Goal: Contribute content

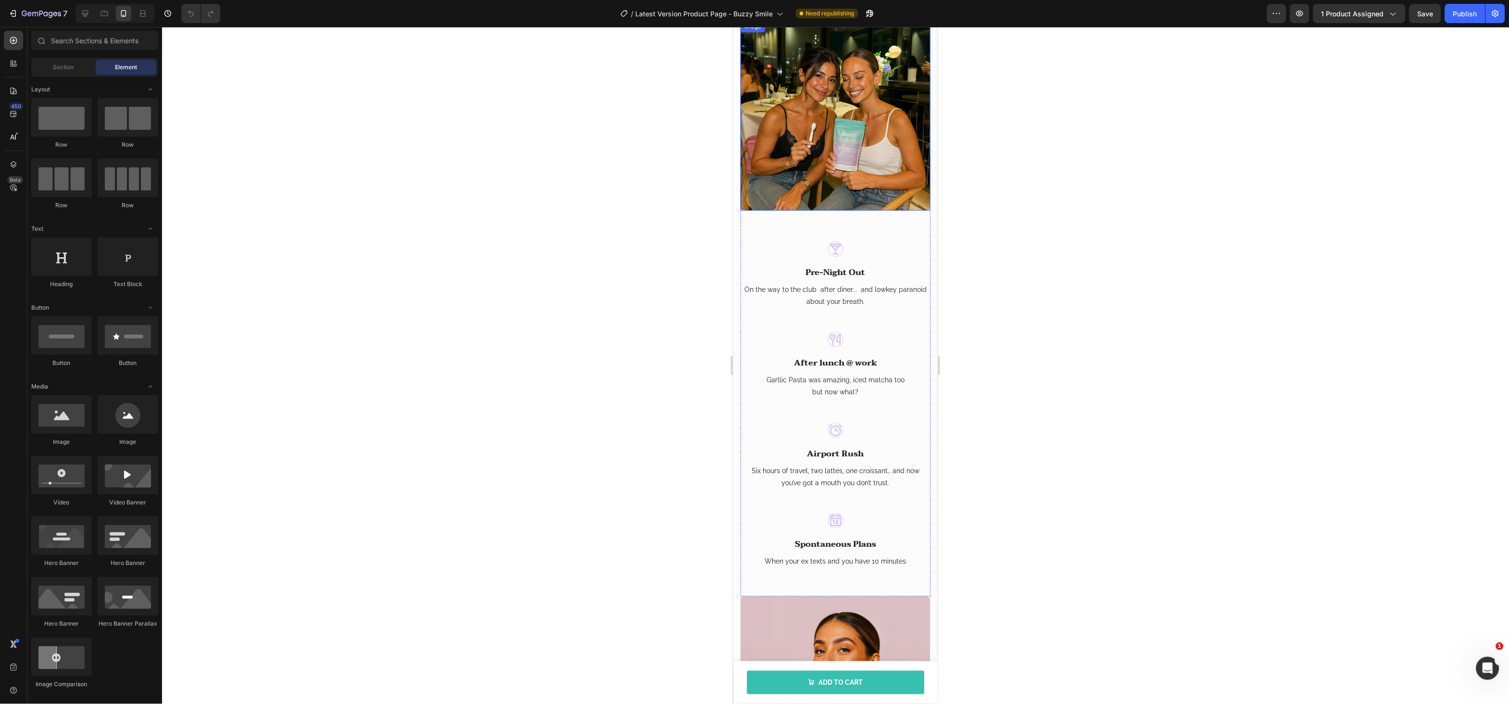
scroll to position [966, 0]
click at [791, 134] on img at bounding box center [835, 115] width 190 height 190
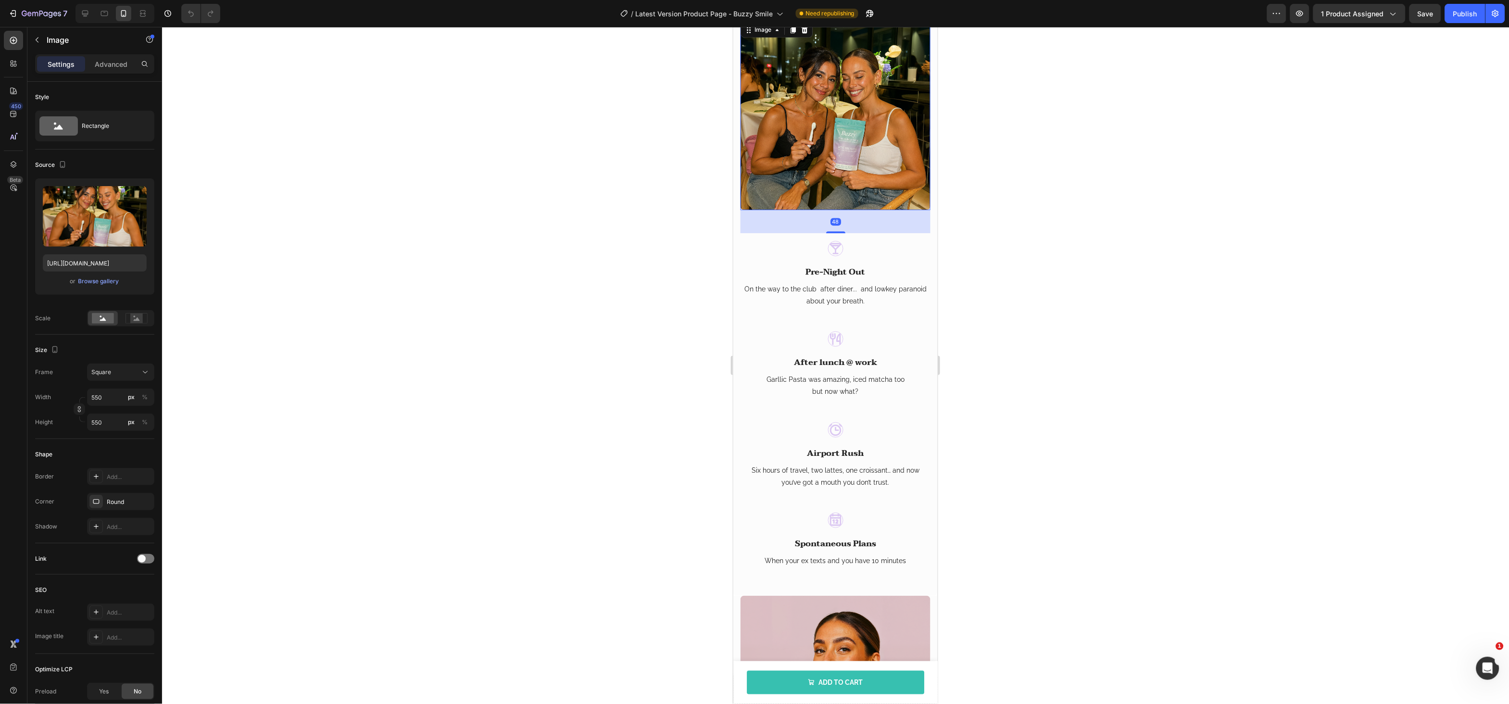
click at [791, 135] on img at bounding box center [835, 115] width 190 height 190
click at [108, 285] on div "Browse gallery" at bounding box center [98, 281] width 41 height 9
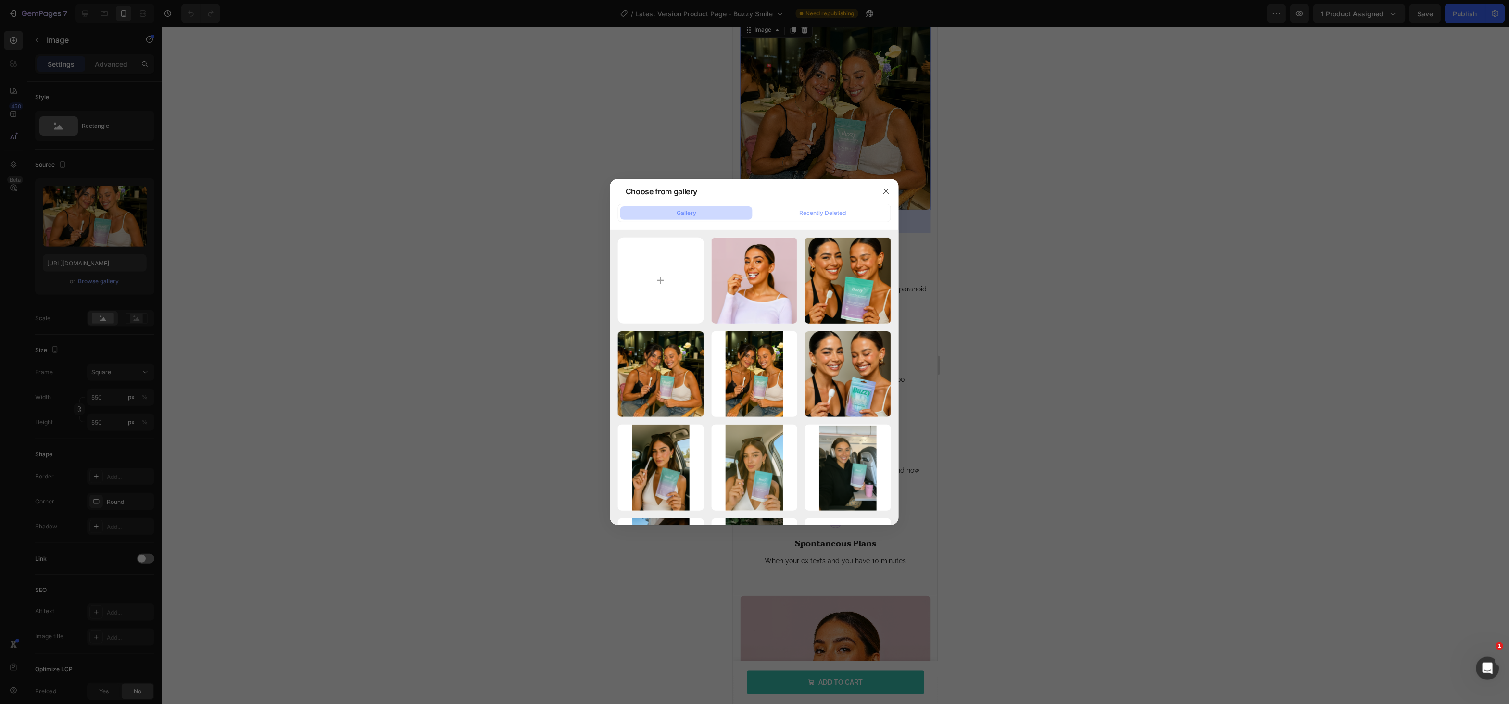
type input "C:\fakepath\magnifics_upscale-OgzdhnoDOyCkeWvI84jF-u1564522113_2_girls_having_d…"
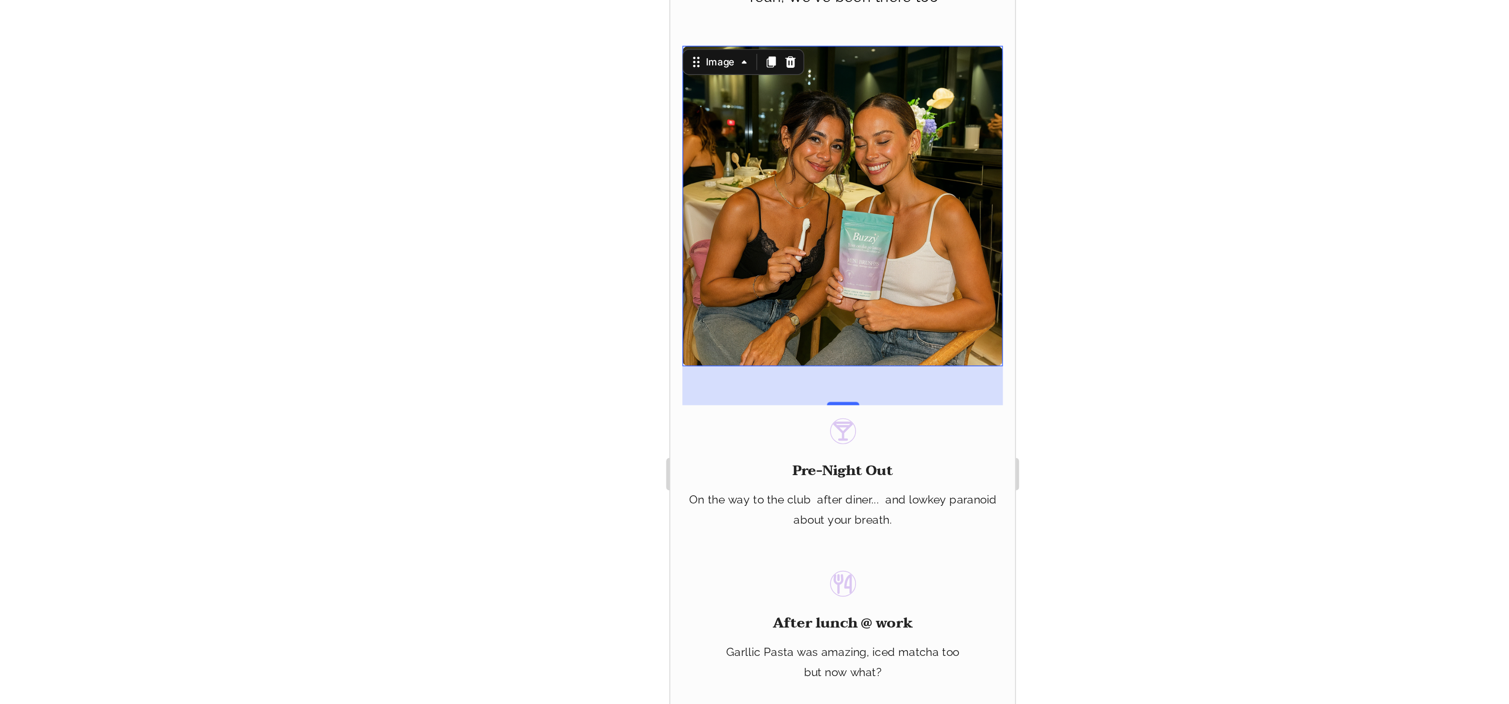
scroll to position [869, 0]
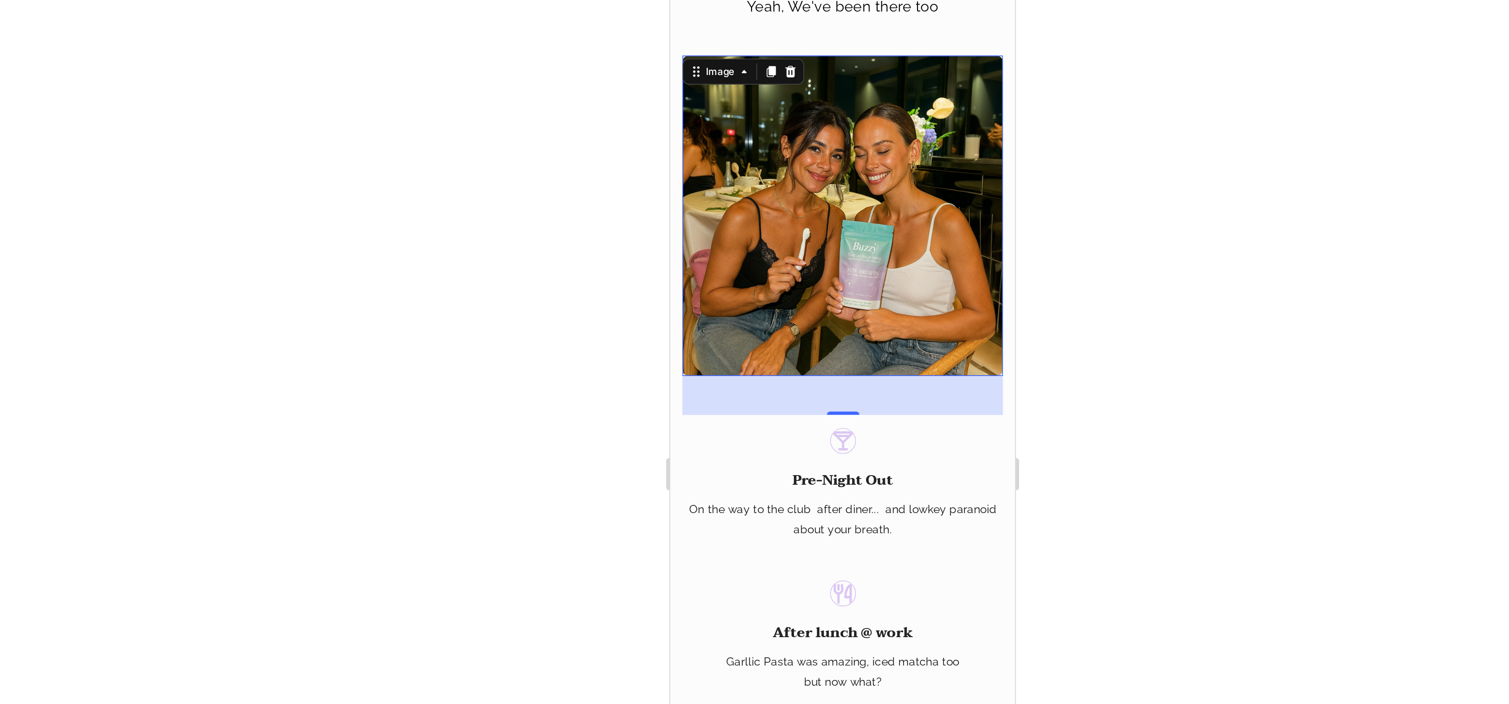
type input "[URL][DOMAIN_NAME]"
click at [1067, 189] on div at bounding box center [835, 365] width 1347 height 677
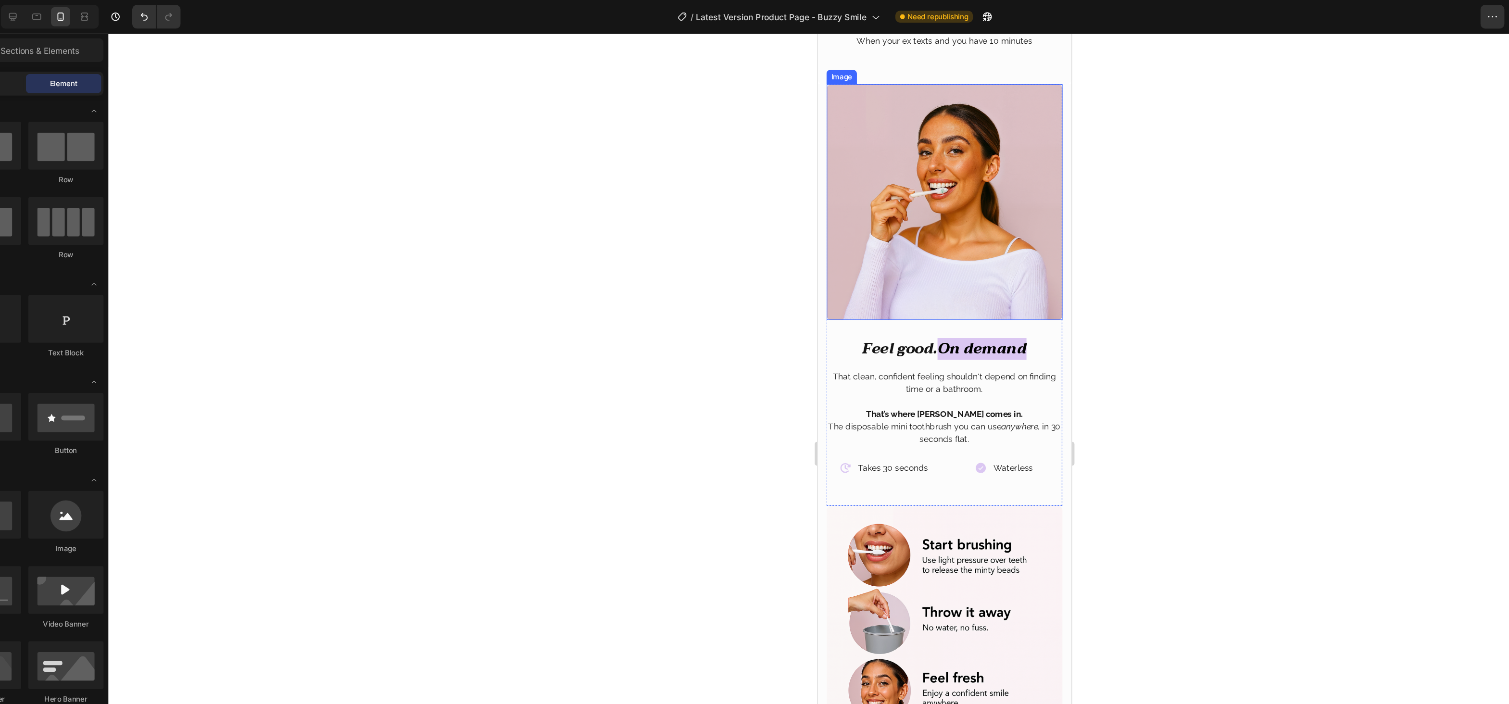
scroll to position [1496, 0]
click at [953, 171] on img at bounding box center [920, 167] width 190 height 190
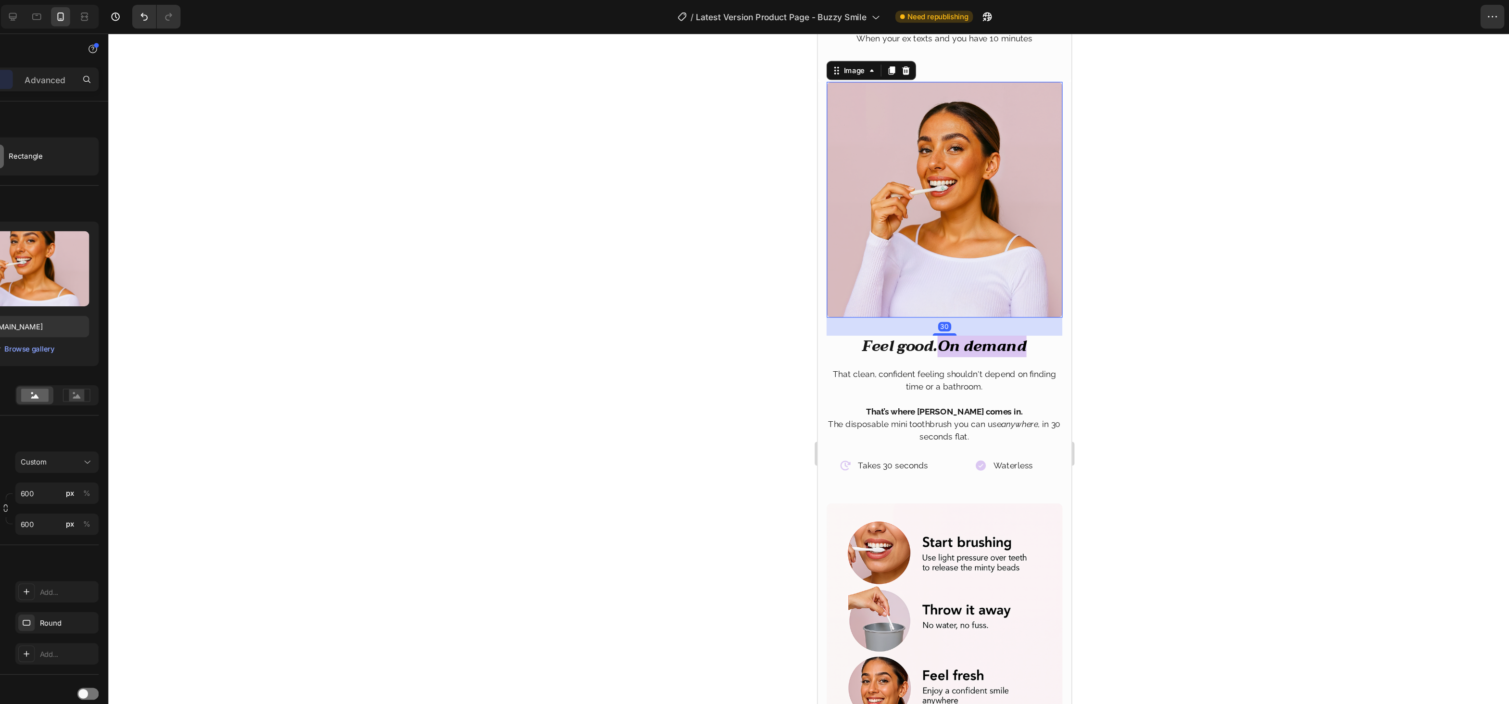
click at [954, 171] on img at bounding box center [920, 167] width 190 height 190
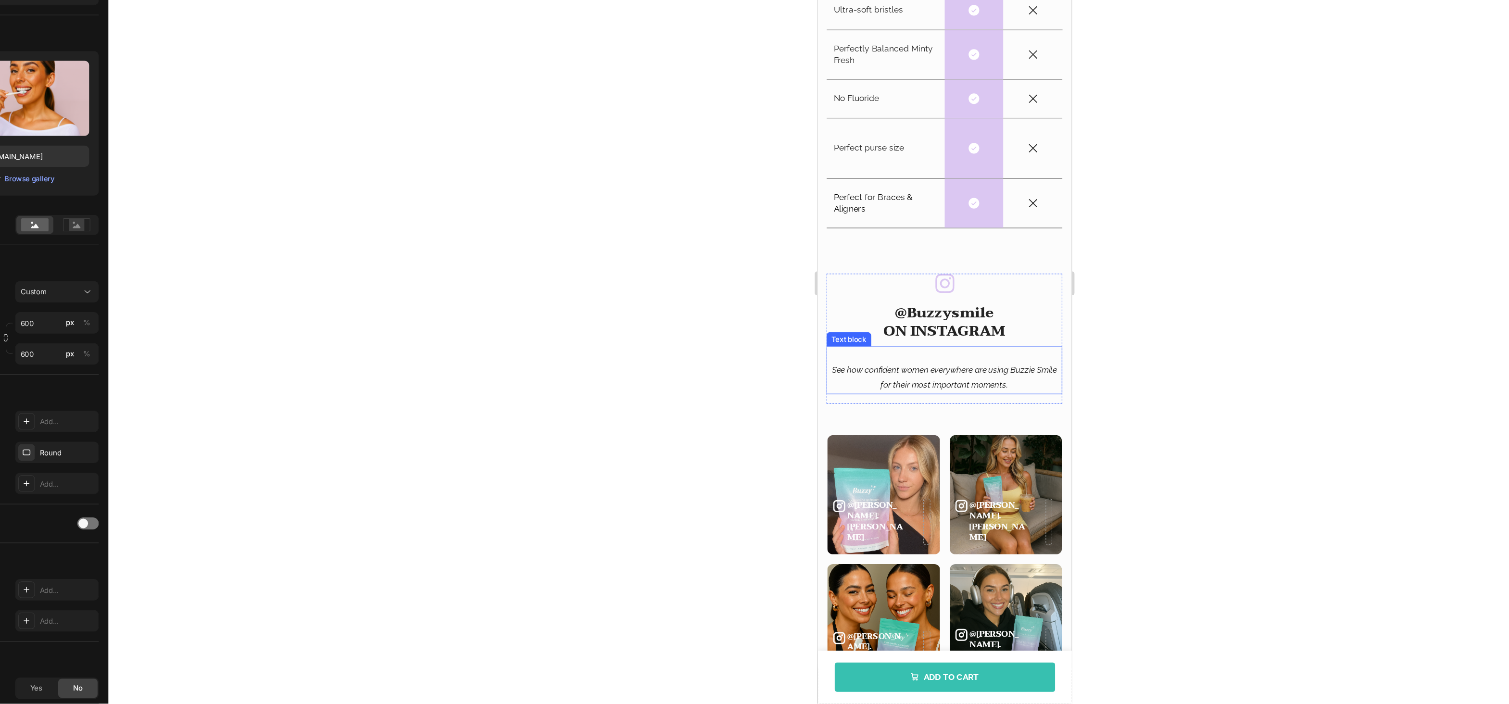
scroll to position [2158, 0]
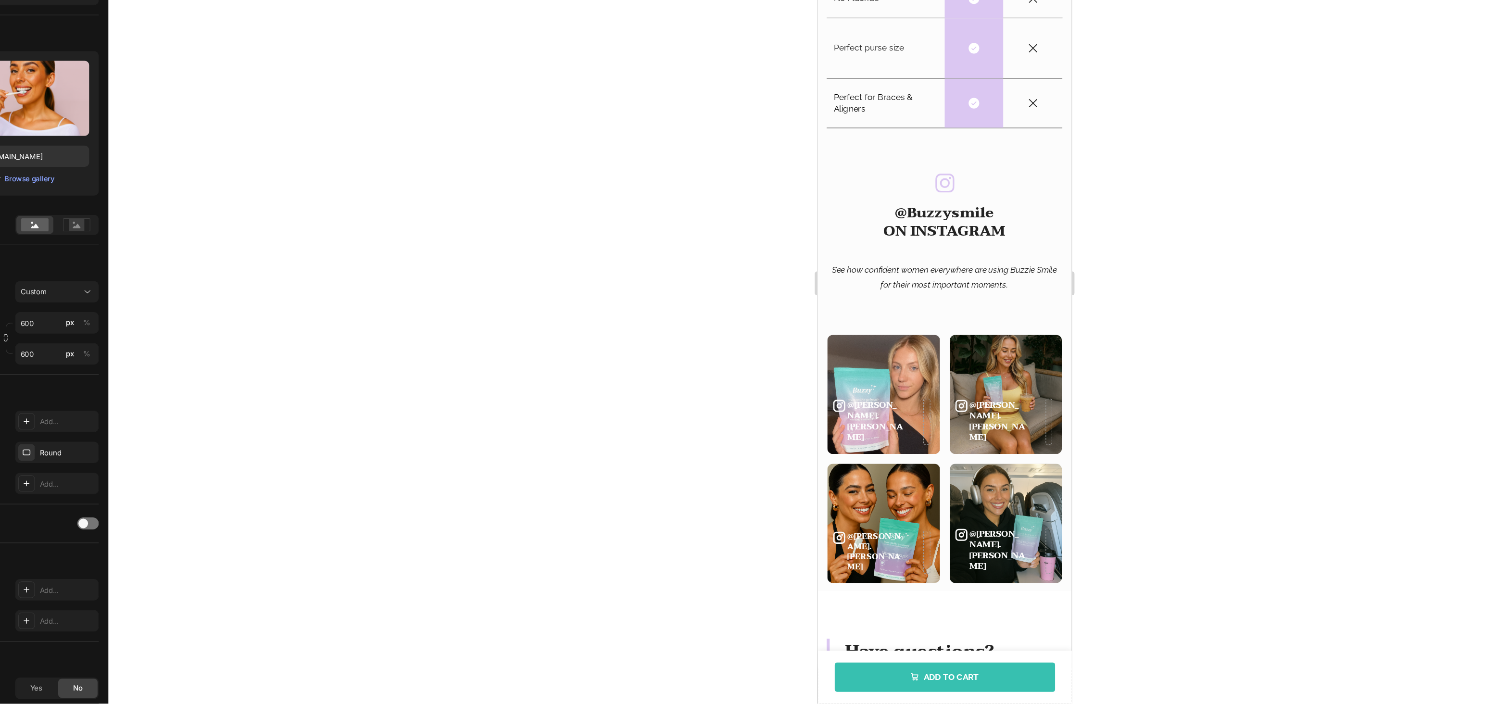
click at [441, 418] on div at bounding box center [835, 365] width 1347 height 677
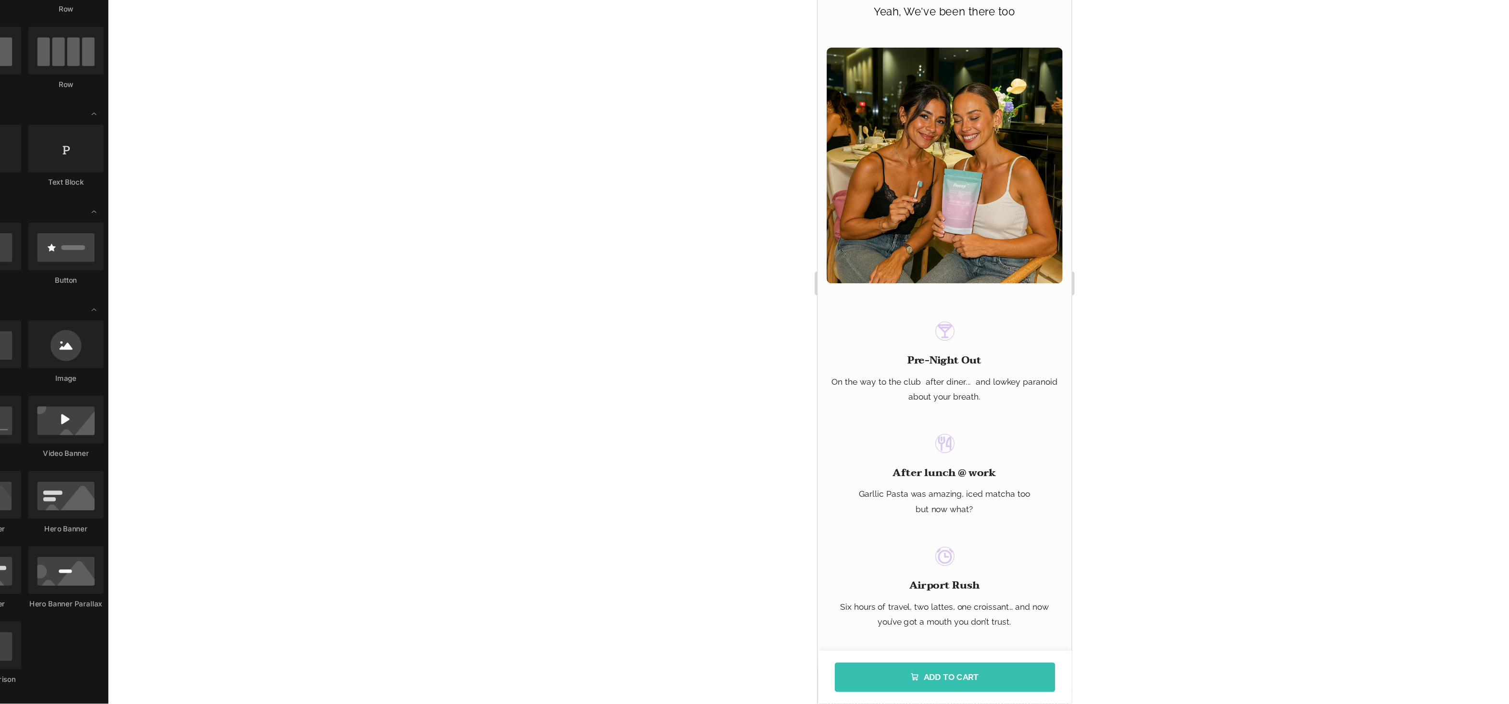
scroll to position [807, 0]
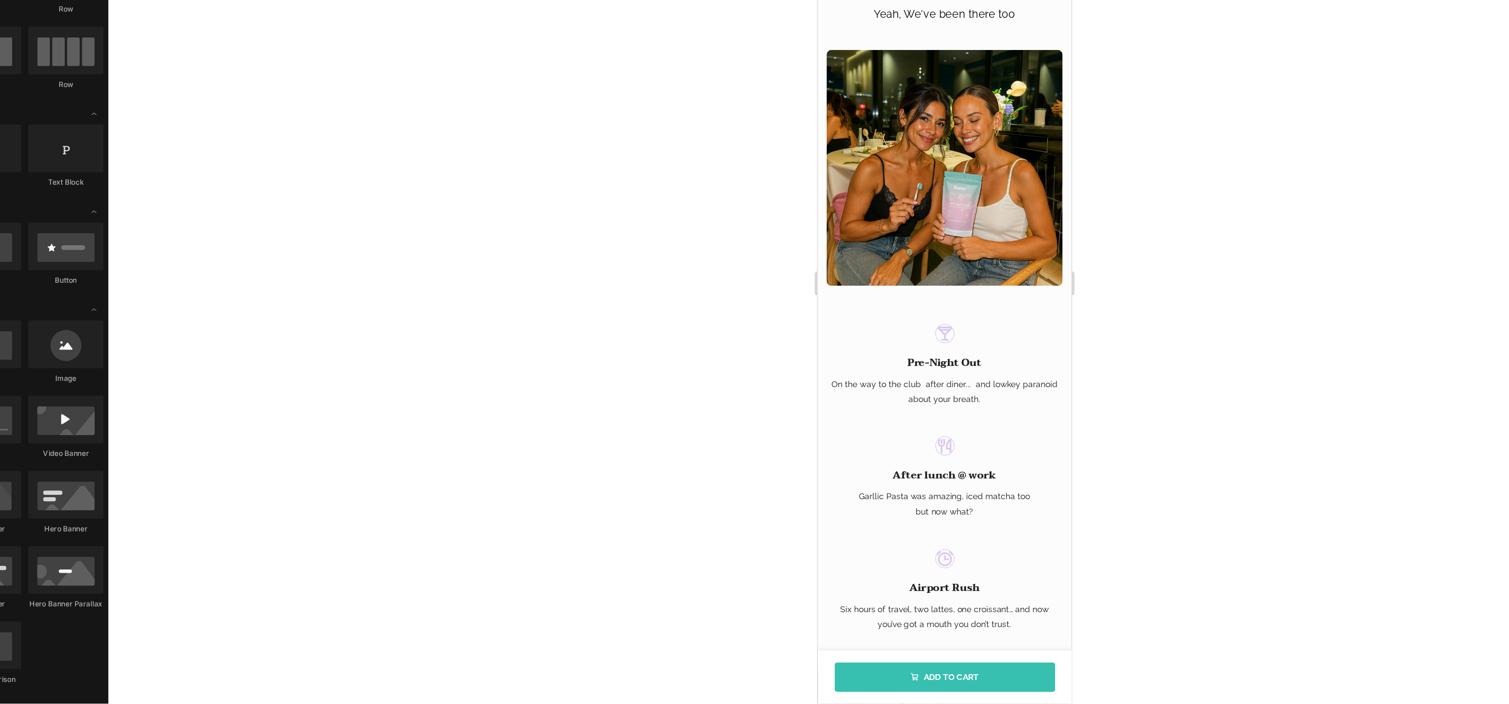
click at [1062, 294] on div at bounding box center [835, 365] width 1347 height 677
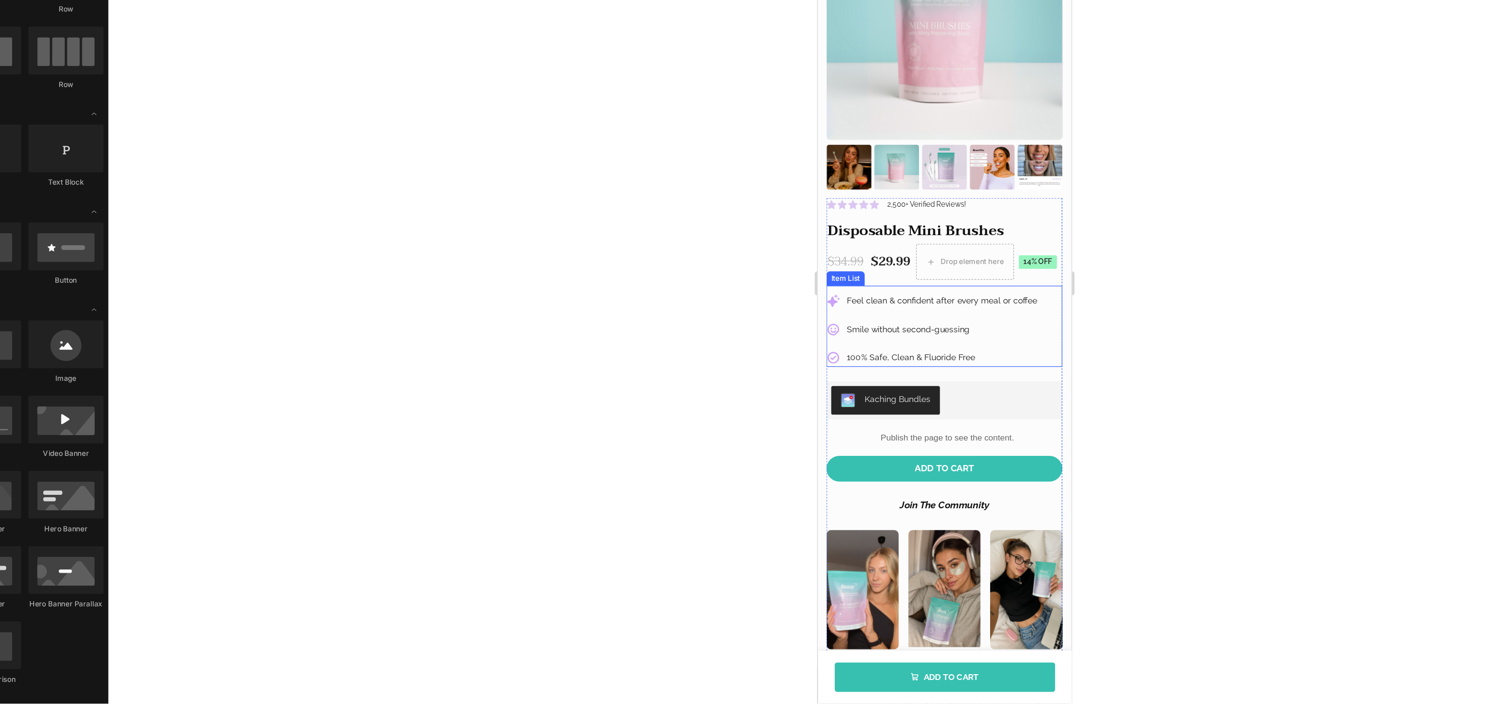
scroll to position [0, 0]
